Goal: Task Accomplishment & Management: Manage account settings

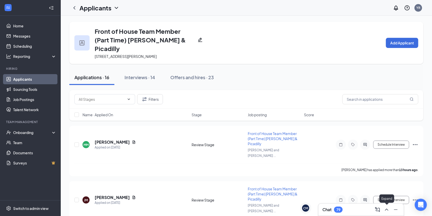
click at [388, 210] on icon "ChevronUp" at bounding box center [387, 209] width 6 height 6
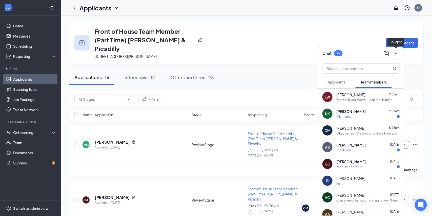
click at [398, 55] on icon "ChevronDown" at bounding box center [396, 53] width 6 height 6
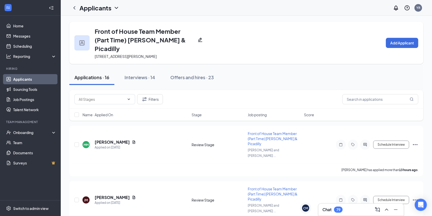
click at [36, 78] on link "Applicants" at bounding box center [34, 79] width 43 height 10
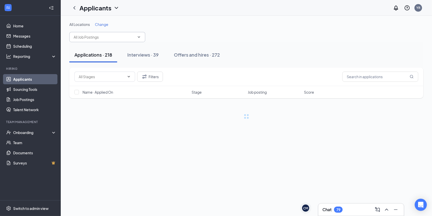
click at [93, 37] on input "text" at bounding box center [104, 37] width 61 height 6
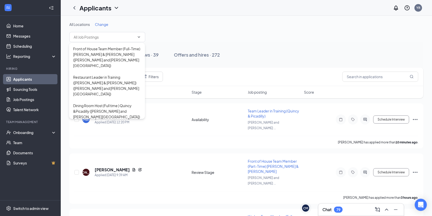
click at [181, 44] on div "Applications · 218 Interviews · 39 Offers and hires · 272" at bounding box center [246, 54] width 354 height 25
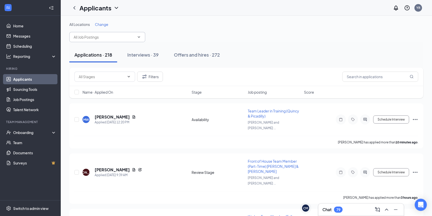
click at [79, 37] on input "text" at bounding box center [104, 37] width 61 height 6
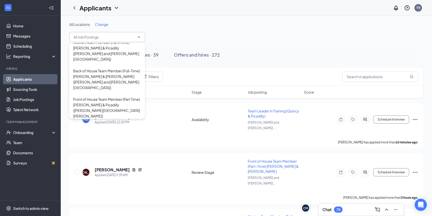
scroll to position [108, 0]
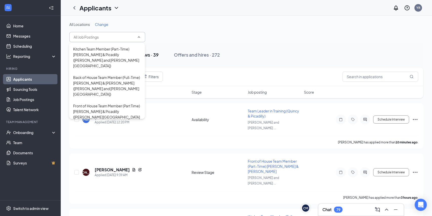
click at [151, 56] on div "Interviews · 39" at bounding box center [142, 54] width 31 height 6
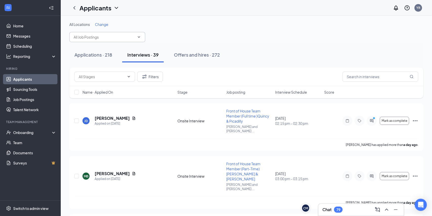
click at [126, 38] on input "text" at bounding box center [104, 37] width 61 height 6
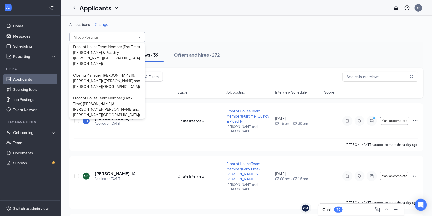
scroll to position [166, 0]
click at [112, 96] on div "Front of House Team Member (Part-Time) [PERSON_NAME] & [PERSON_NAME] ([PERSON_N…" at bounding box center [107, 107] width 68 height 22
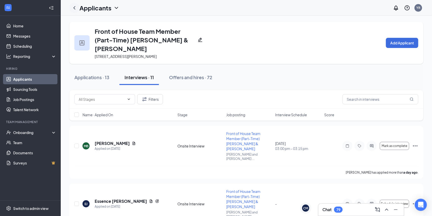
click at [72, 8] on icon "ChevronLeft" at bounding box center [74, 8] width 6 height 6
click at [41, 80] on link "Applicants" at bounding box center [34, 79] width 43 height 10
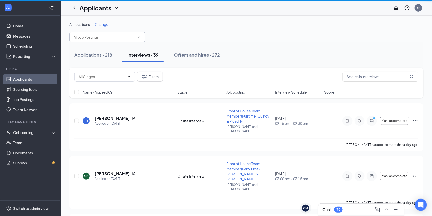
click at [134, 42] on div "Applications · 218 Interviews · 39 Offers and hires · 272" at bounding box center [246, 54] width 354 height 25
click at [135, 39] on input "text" at bounding box center [104, 37] width 61 height 6
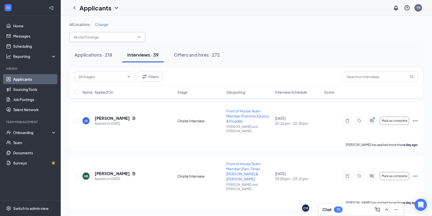
click at [141, 38] on span at bounding box center [107, 37] width 76 height 10
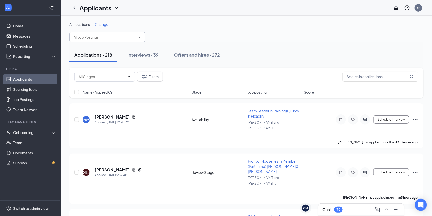
click at [138, 37] on icon "ChevronUp" at bounding box center [139, 36] width 2 height 1
click at [139, 39] on icon "ChevronDown" at bounding box center [139, 37] width 4 height 4
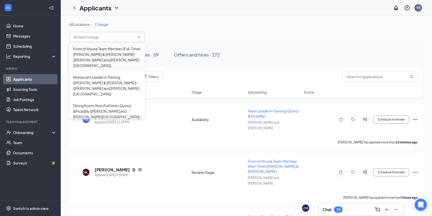
click at [112, 57] on div "Front of House Team Member (Full-Time) [PERSON_NAME] & [PERSON_NAME] ([PERSON_N…" at bounding box center [107, 57] width 68 height 22
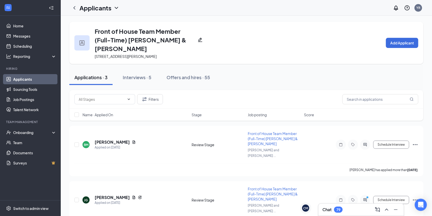
click at [40, 81] on link "Applicants" at bounding box center [34, 79] width 43 height 10
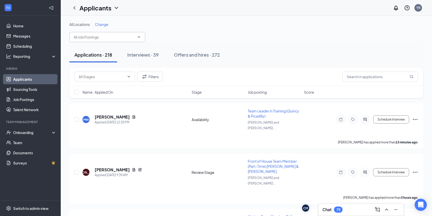
click at [101, 34] on input "text" at bounding box center [104, 37] width 61 height 6
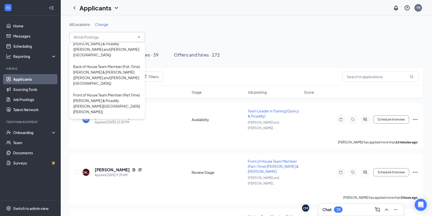
scroll to position [121, 0]
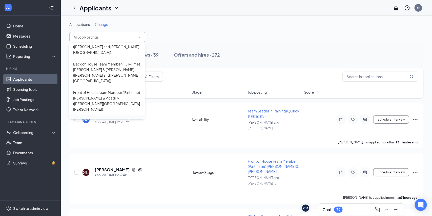
click at [96, 118] on div "Closing Manager ([PERSON_NAME] & [PERSON_NAME]) ([PERSON_NAME] and [PERSON_NAME…" at bounding box center [107, 126] width 68 height 17
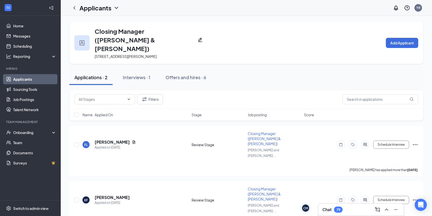
click at [33, 74] on link "Applicants" at bounding box center [34, 79] width 43 height 10
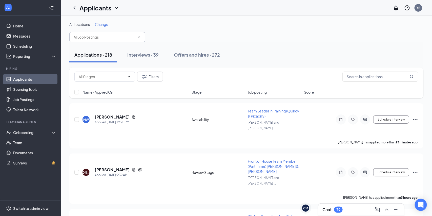
click at [99, 34] on input "text" at bounding box center [104, 37] width 61 height 6
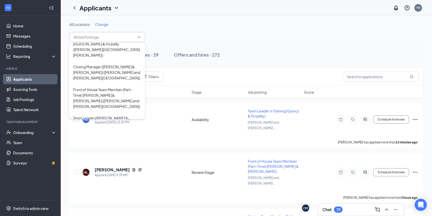
scroll to position [165, 0]
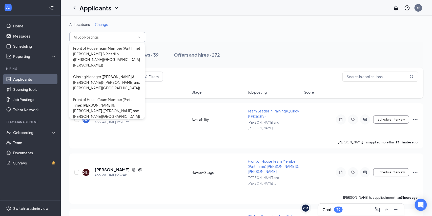
click at [108, 125] on div "Team Leader ([PERSON_NAME] & [PERSON_NAME]) ([PERSON_NAME] and [PERSON_NAME][GE…" at bounding box center [107, 133] width 68 height 17
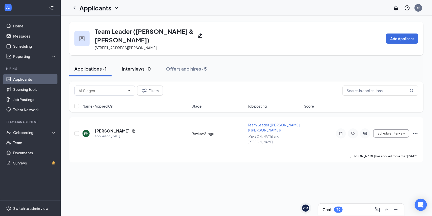
click at [130, 64] on button "Interviews · 0" at bounding box center [136, 68] width 39 height 15
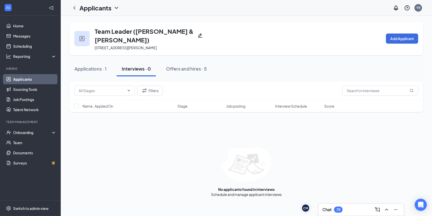
click at [30, 78] on link "Applicants" at bounding box center [34, 79] width 43 height 10
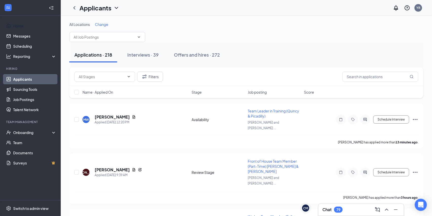
click at [17, 26] on link "Home" at bounding box center [34, 26] width 43 height 10
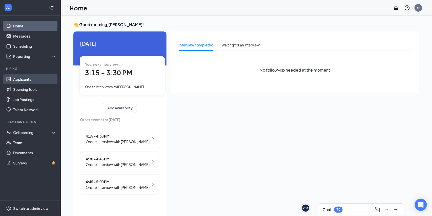
click at [22, 82] on link "Applicants" at bounding box center [34, 79] width 43 height 10
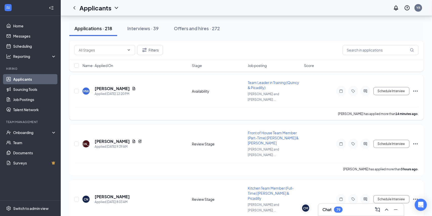
scroll to position [29, 0]
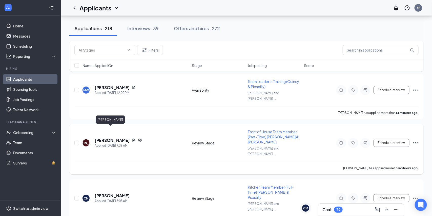
click at [103, 137] on h5 "[PERSON_NAME]" at bounding box center [112, 140] width 35 height 6
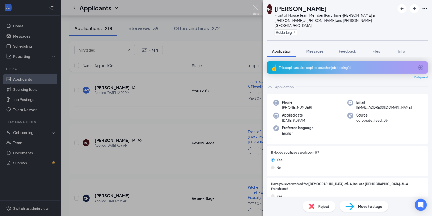
click at [256, 9] on img at bounding box center [256, 10] width 6 height 10
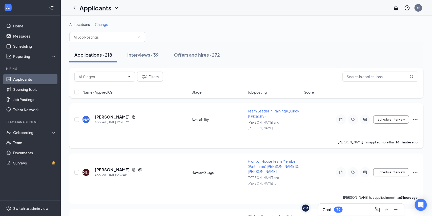
click at [165, 140] on div "[PERSON_NAME] has applied more than 16 minutes ago ." at bounding box center [246, 142] width 344 height 13
click at [117, 114] on h5 "[PERSON_NAME]" at bounding box center [112, 117] width 35 height 6
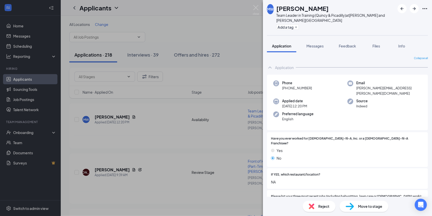
scroll to position [280, 0]
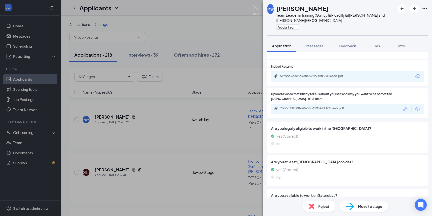
click at [289, 74] on div "51fbaa2d3c5d7e8e82227e8838a166e8.pdf" at bounding box center [315, 76] width 82 height 5
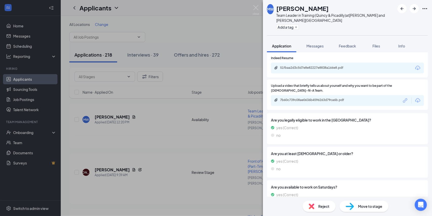
scroll to position [296, 0]
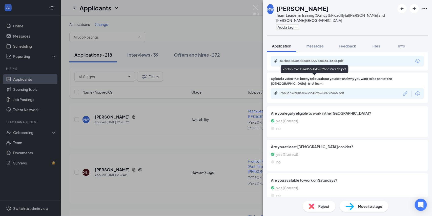
click at [315, 91] on div "7b60c739c08ae0636b4596263d79ca6b.pdf" at bounding box center [315, 93] width 71 height 4
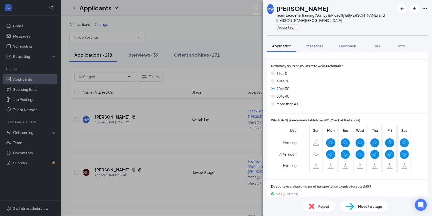
scroll to position [0, 0]
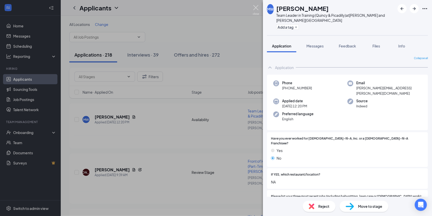
click at [255, 9] on img at bounding box center [256, 10] width 6 height 10
